Goal: Task Accomplishment & Management: Complete application form

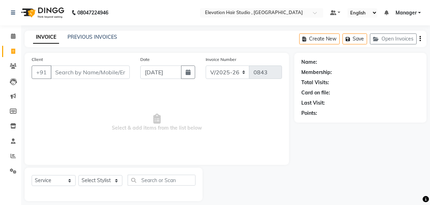
select select "6886"
select select "service"
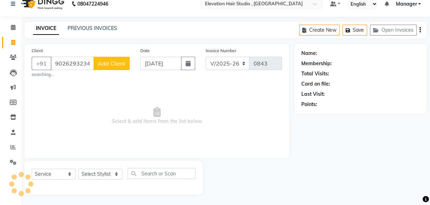
scroll to position [7, 0]
type input "9"
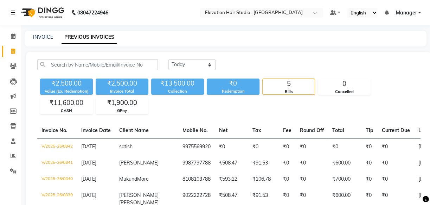
select select "service"
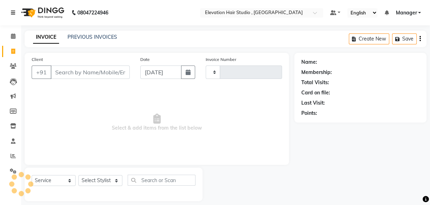
type input "0843"
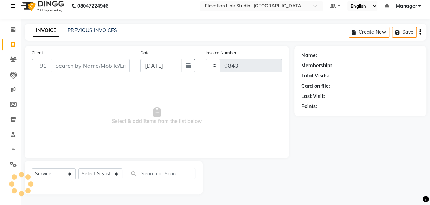
select select "6886"
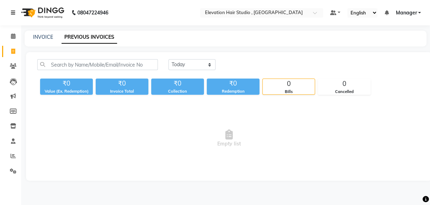
scroll to position [7, 0]
select select "service"
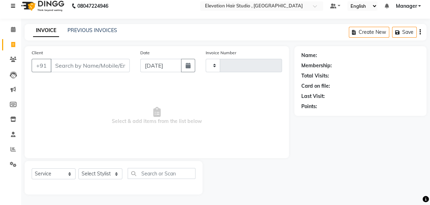
type input "0843"
select select "6886"
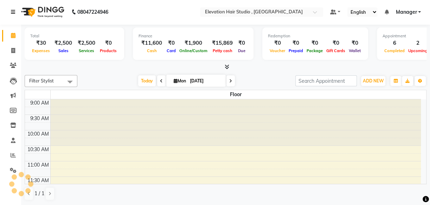
select select "service"
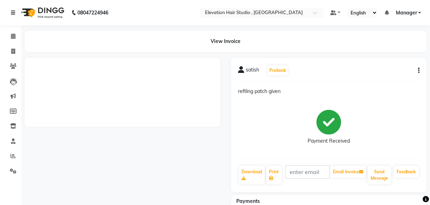
select select "service"
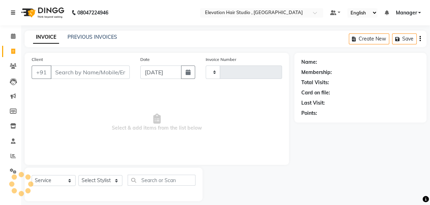
scroll to position [7, 0]
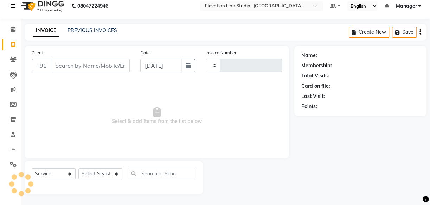
type input "0843"
select select "6886"
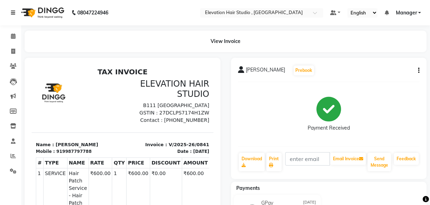
select select "service"
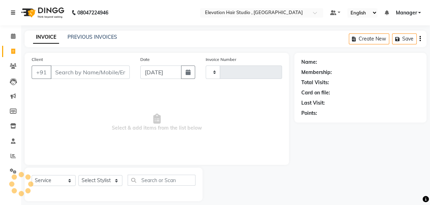
scroll to position [7, 0]
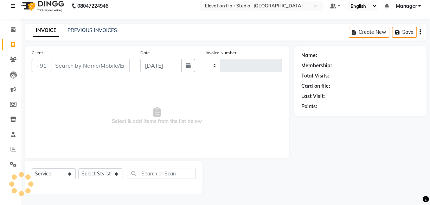
type input "0843"
select select "6886"
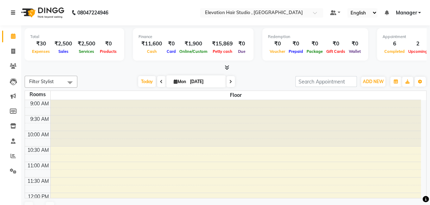
scroll to position [271, 0]
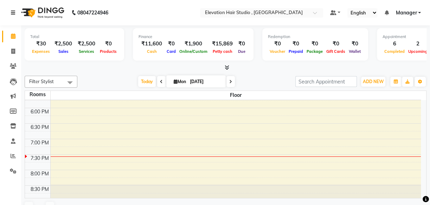
select select "6886"
select select "service"
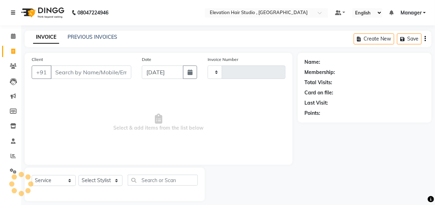
select select "service"
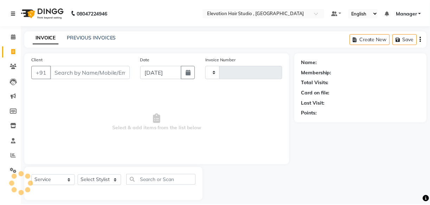
scroll to position [7, 0]
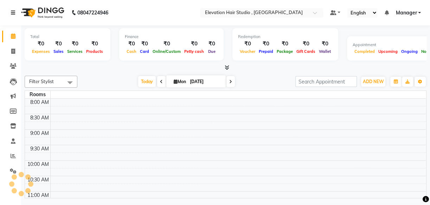
select select "service"
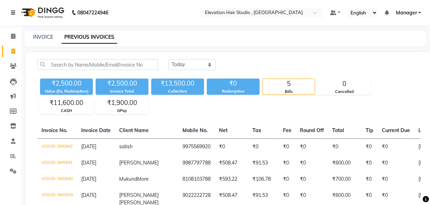
scroll to position [7, 0]
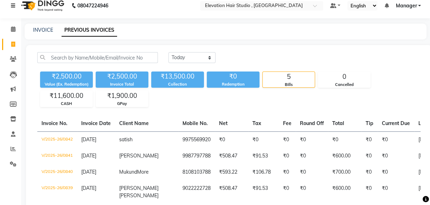
select select "service"
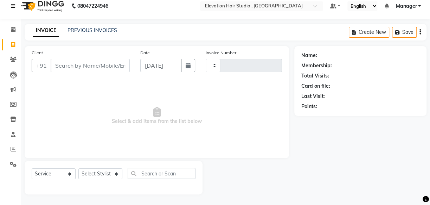
type input "0843"
select select "6886"
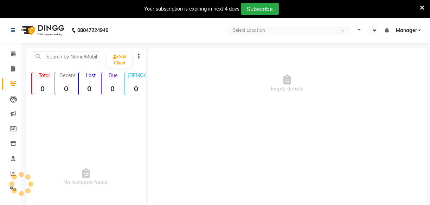
select select "en"
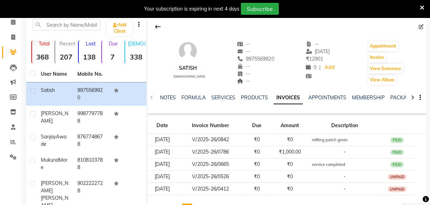
click at [92, 52] on strong "138" at bounding box center [89, 56] width 21 height 9
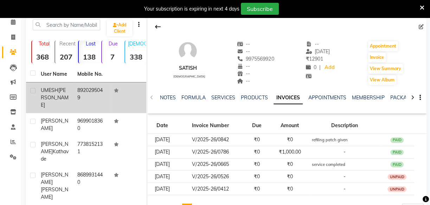
click at [62, 95] on span "JAISWAR" at bounding box center [55, 97] width 28 height 21
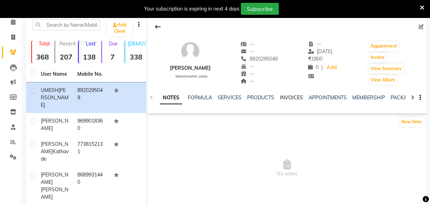
click at [291, 98] on link "INVOICES" at bounding box center [291, 97] width 23 height 6
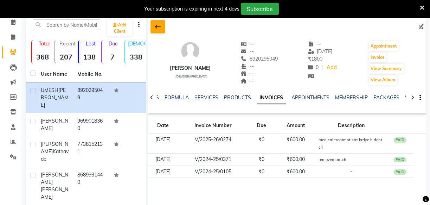
click at [155, 25] on icon at bounding box center [158, 27] width 6 height 6
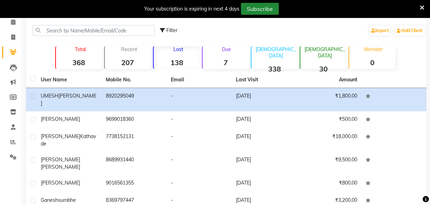
click at [269, 7] on button "Subscribe" at bounding box center [260, 9] width 38 height 12
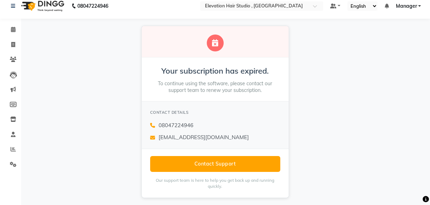
click at [355, 77] on div "Your subscription has expired. To continue using the software, please contact o…" at bounding box center [215, 112] width 430 height 186
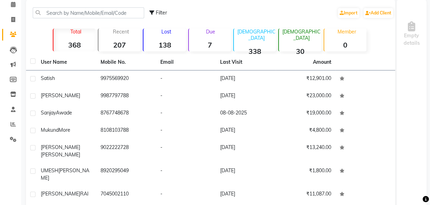
scroll to position [32, 0]
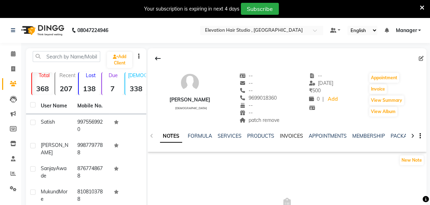
click at [290, 135] on link "INVOICES" at bounding box center [291, 136] width 23 height 6
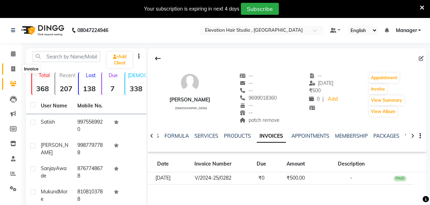
click at [13, 69] on icon at bounding box center [13, 68] width 4 height 5
select select "service"
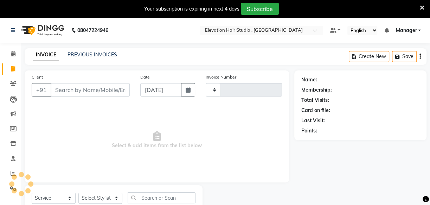
scroll to position [25, 0]
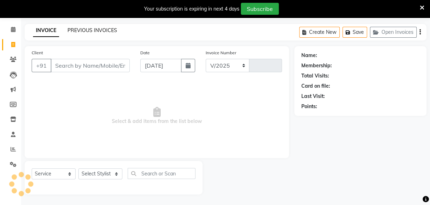
click at [91, 30] on link "PREVIOUS INVOICES" at bounding box center [93, 30] width 50 height 6
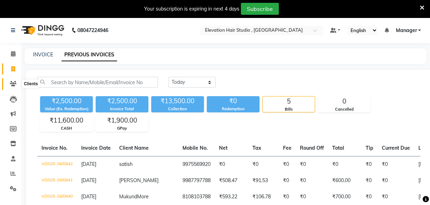
click at [14, 83] on icon at bounding box center [13, 83] width 7 height 5
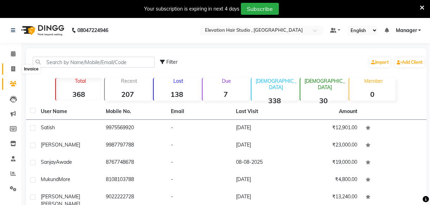
click at [12, 72] on span at bounding box center [13, 69] width 12 height 8
select select "service"
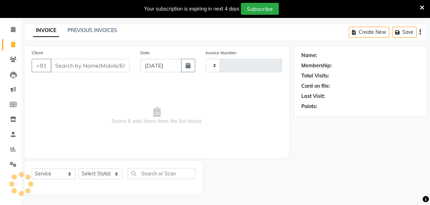
type input "0843"
select select "6886"
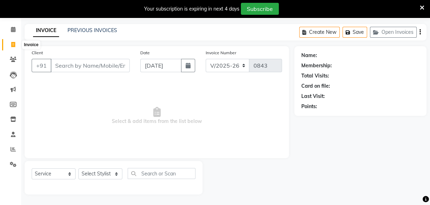
click at [16, 43] on span at bounding box center [13, 45] width 12 height 8
select select "service"
select select "6886"
type input "0843"
click at [14, 33] on span at bounding box center [13, 30] width 12 height 8
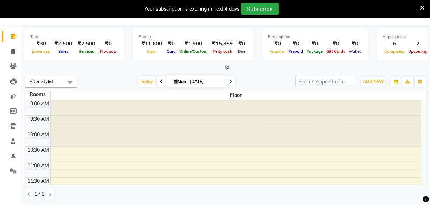
click at [71, 77] on span at bounding box center [70, 82] width 14 height 13
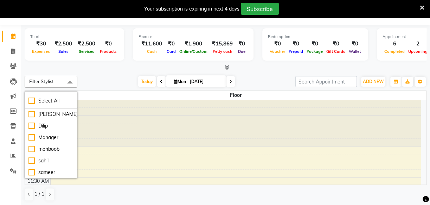
scroll to position [18, 0]
click at [95, 78] on div "Today Mon 01-09-2025" at bounding box center [186, 81] width 211 height 11
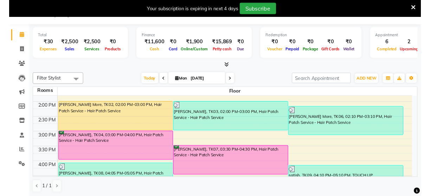
scroll to position [160, 0]
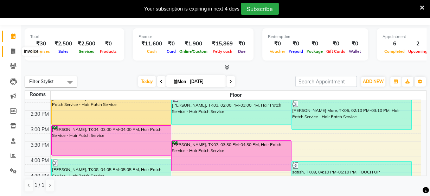
click at [11, 49] on icon at bounding box center [13, 51] width 4 height 5
select select "service"
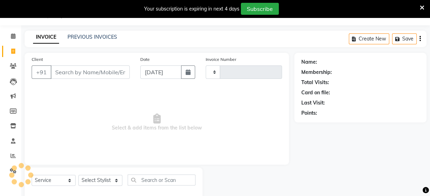
type input "0843"
select select "6886"
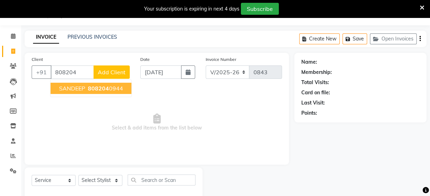
click at [111, 91] on ngb-highlight "808204 0944" at bounding box center [105, 88] width 37 height 7
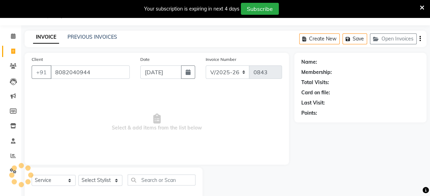
type input "8082040944"
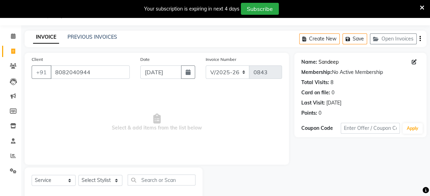
click at [332, 61] on link "Sandeep" at bounding box center [329, 61] width 20 height 7
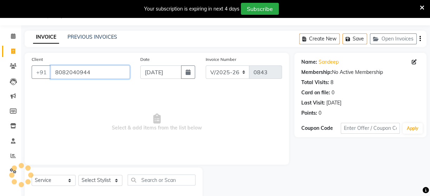
click at [95, 74] on input "8082040944" at bounding box center [90, 71] width 79 height 13
drag, startPoint x: 215, startPoint y: 95, endPoint x: 338, endPoint y: 76, distance: 125.3
click at [218, 95] on span "Select & add items from the list below" at bounding box center [157, 122] width 251 height 70
click at [325, 58] on link "Sandeep" at bounding box center [329, 61] width 20 height 7
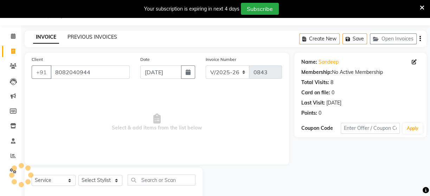
click at [91, 37] on link "PREVIOUS INVOICES" at bounding box center [93, 37] width 50 height 6
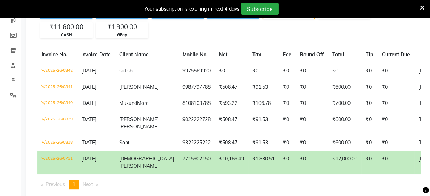
scroll to position [96, 0]
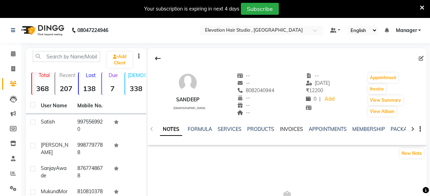
click at [288, 132] on link "INVOICES" at bounding box center [291, 129] width 23 height 6
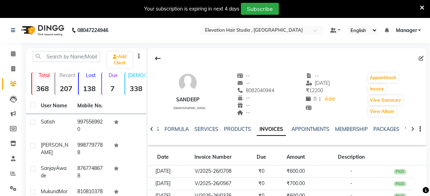
scroll to position [32, 0]
